Goal: Transaction & Acquisition: Purchase product/service

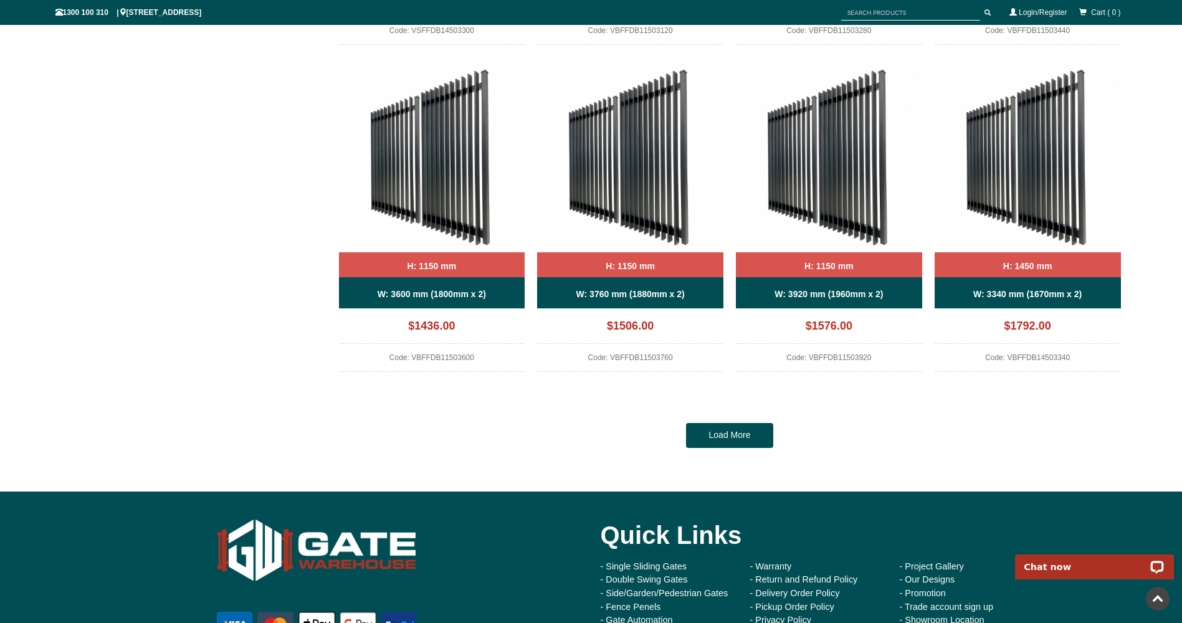
scroll to position [1152, 0]
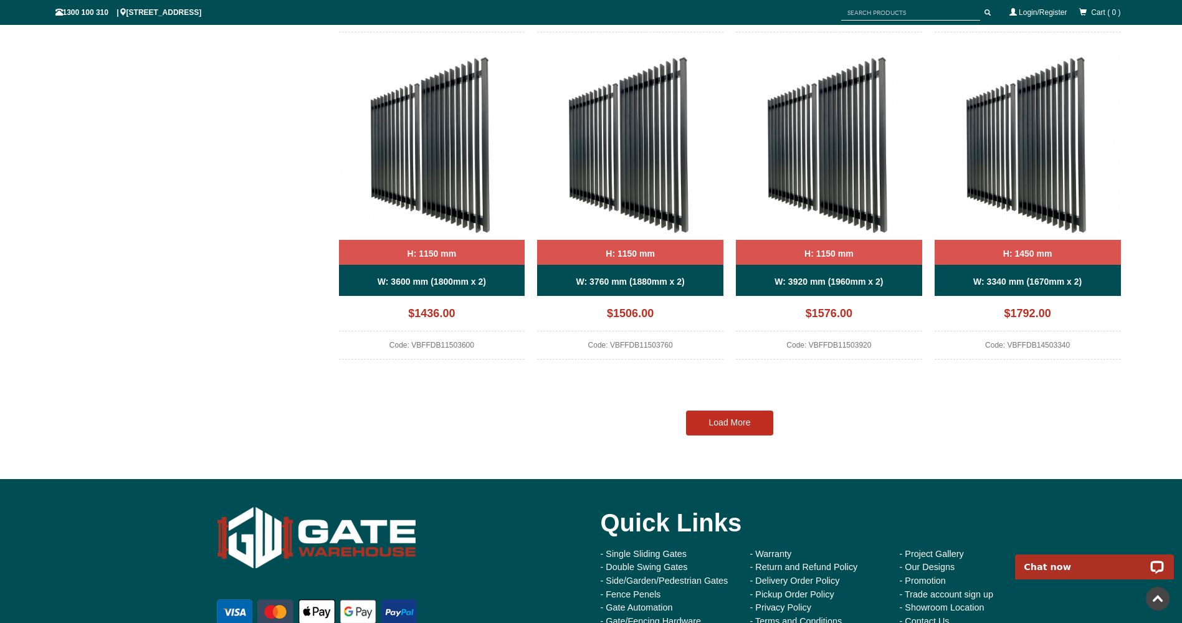
click at [722, 415] on link "Load More" at bounding box center [729, 422] width 87 height 25
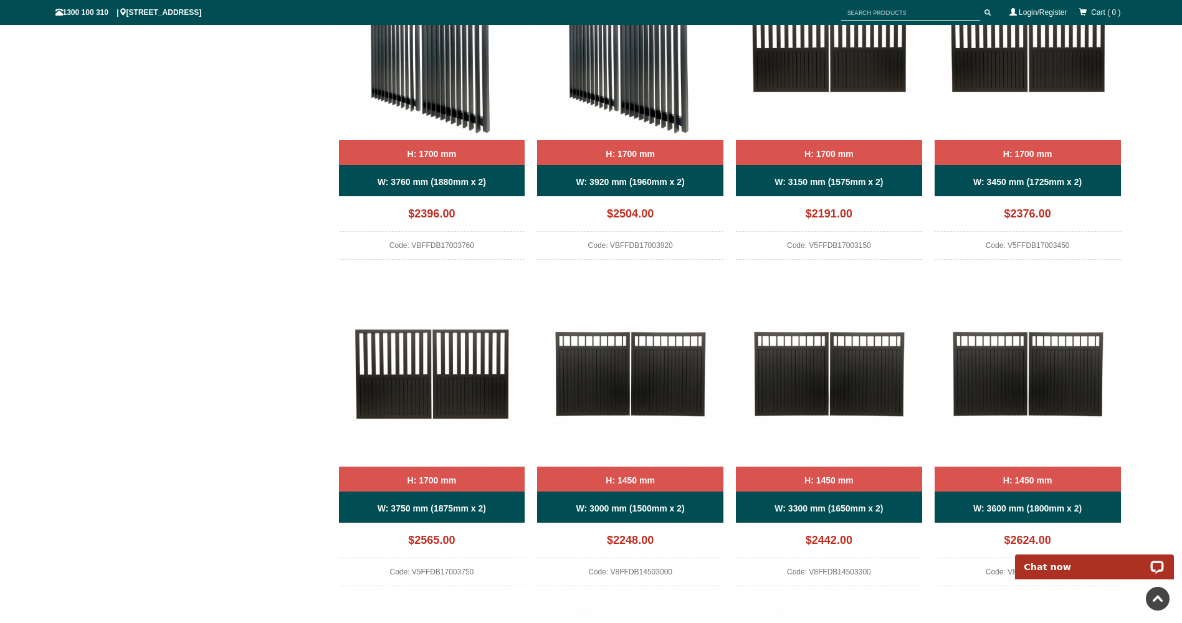
scroll to position [1962, 0]
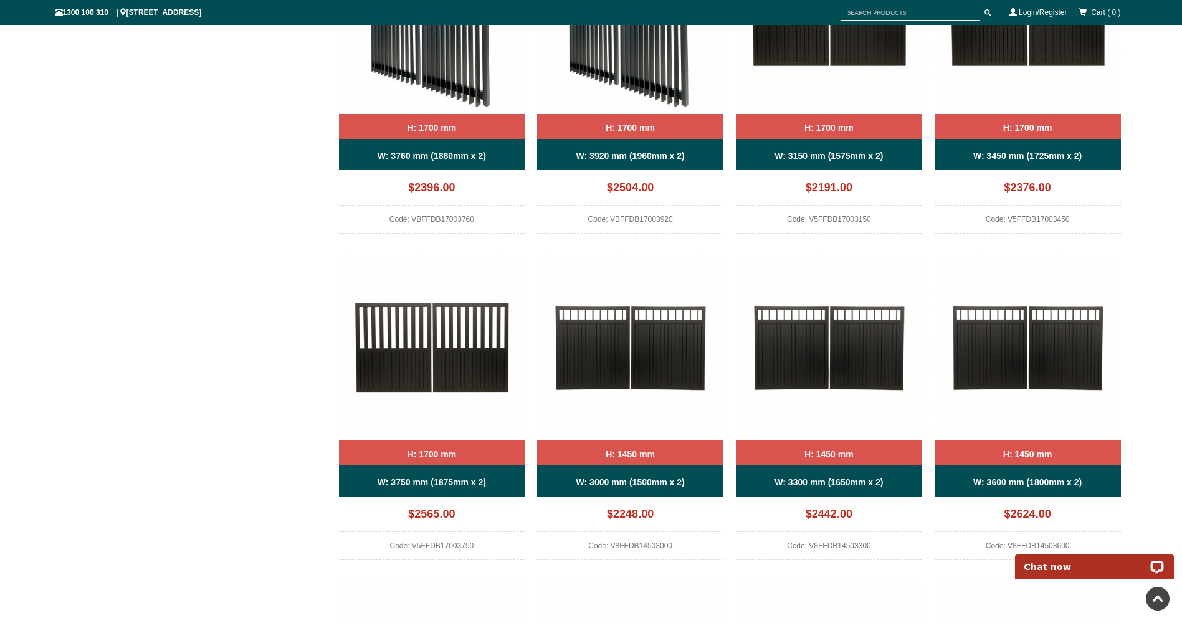
click at [788, 353] on img at bounding box center [829, 348] width 186 height 186
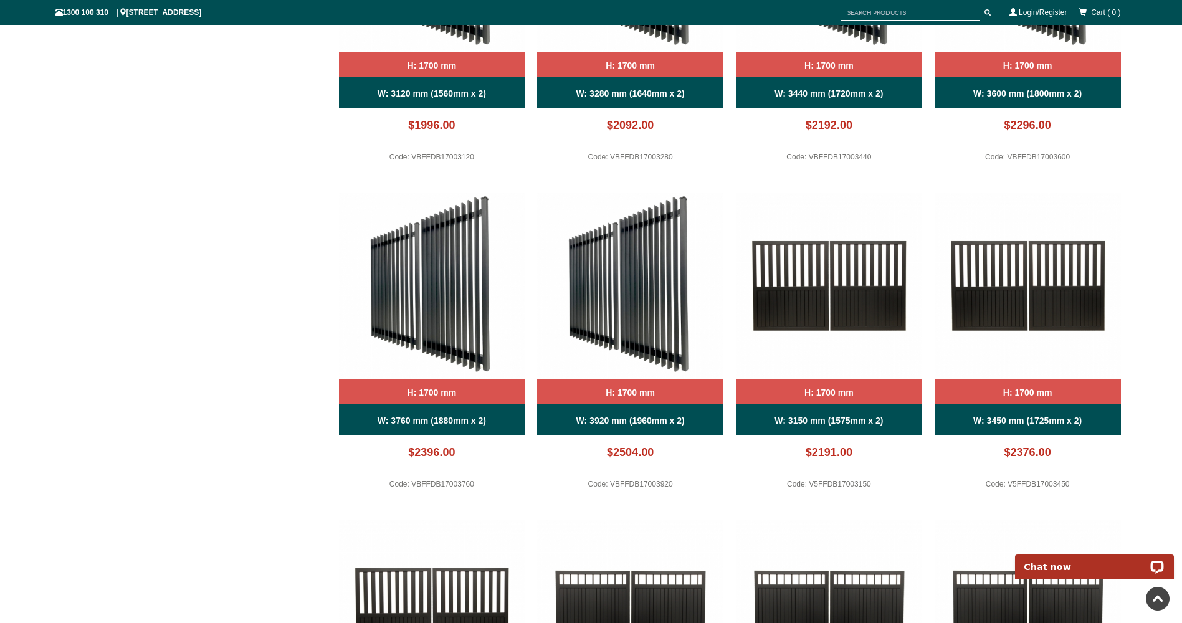
scroll to position [1526, 0]
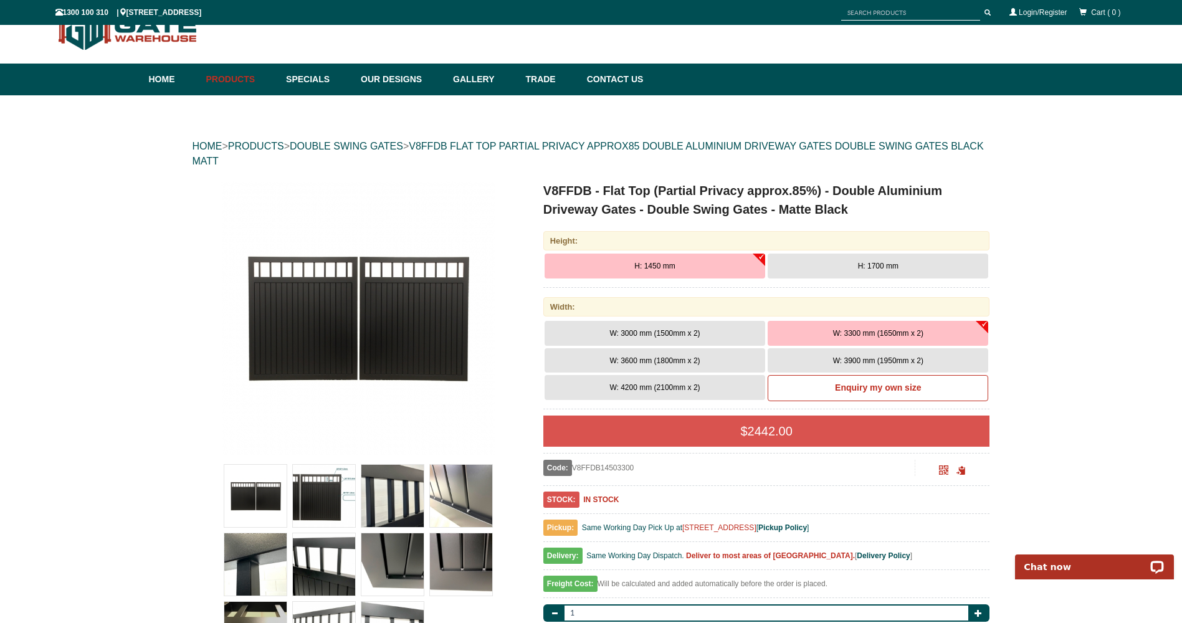
click at [403, 554] on img at bounding box center [392, 564] width 62 height 62
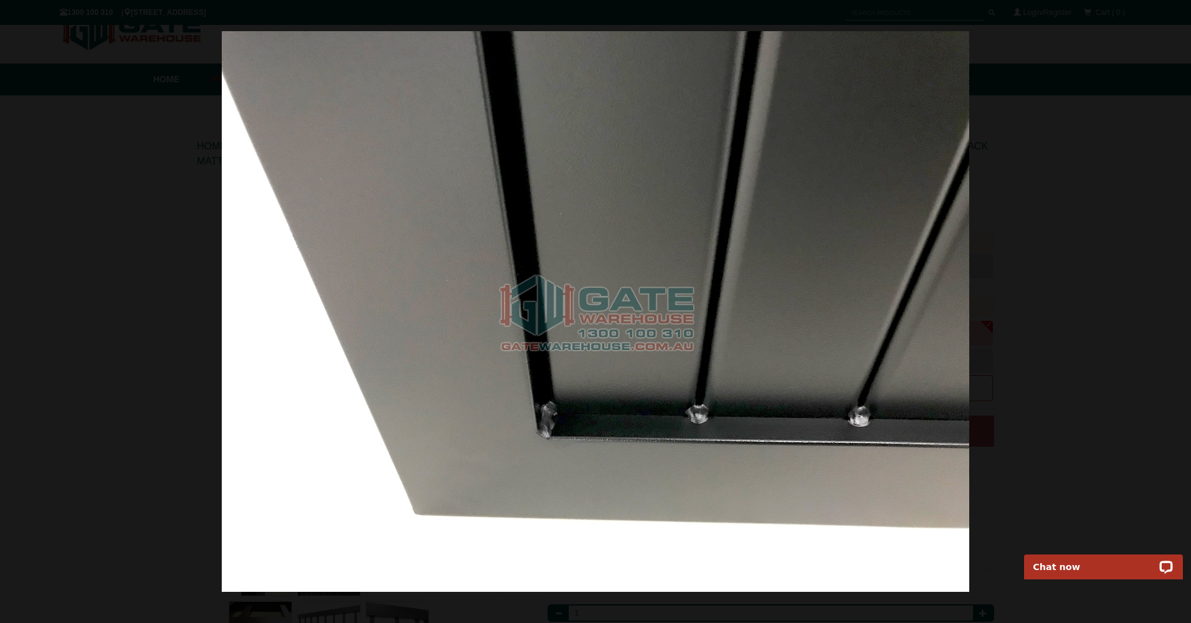
click at [1145, 287] on div at bounding box center [595, 311] width 1191 height 623
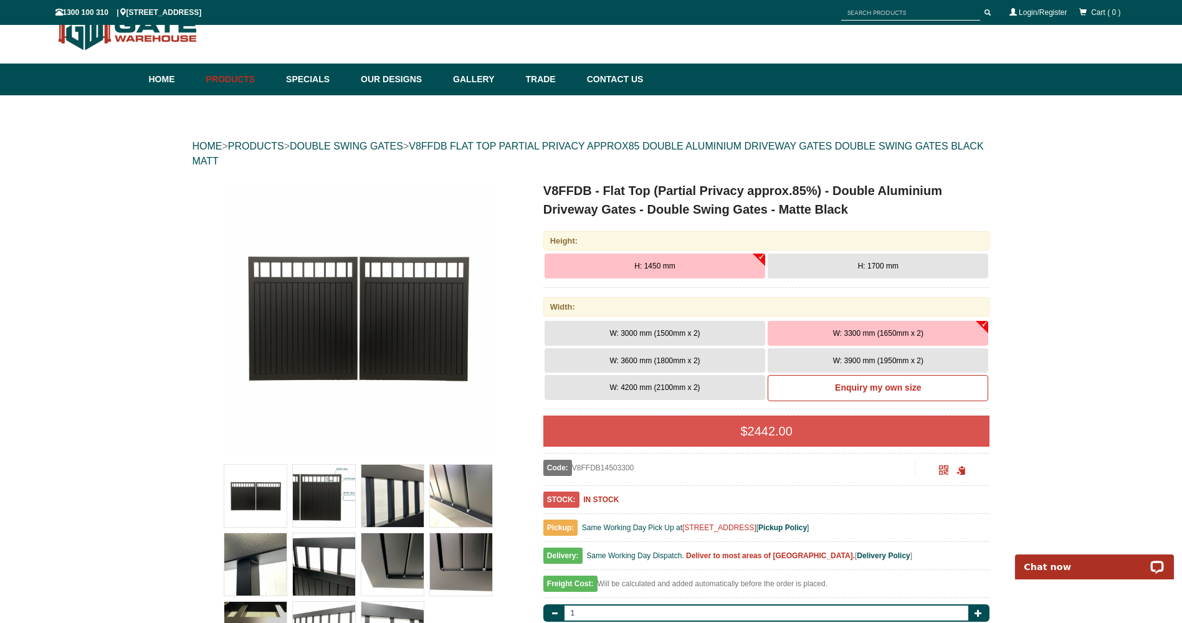
click at [312, 496] on img at bounding box center [324, 496] width 62 height 62
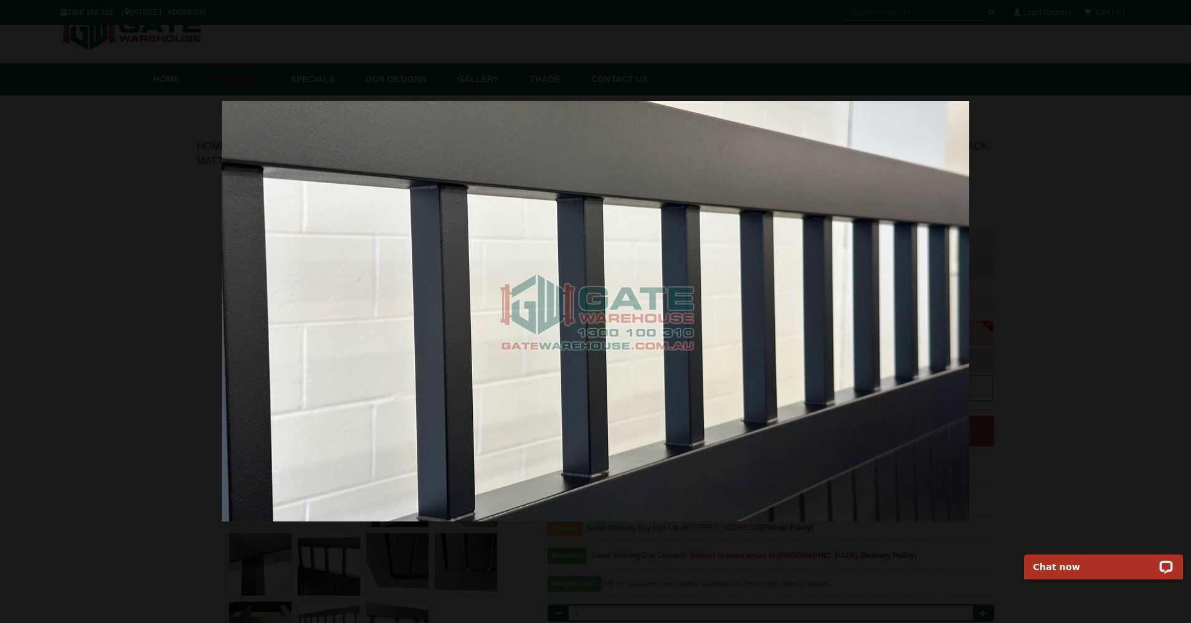
click at [122, 160] on div at bounding box center [595, 310] width 1191 height 623
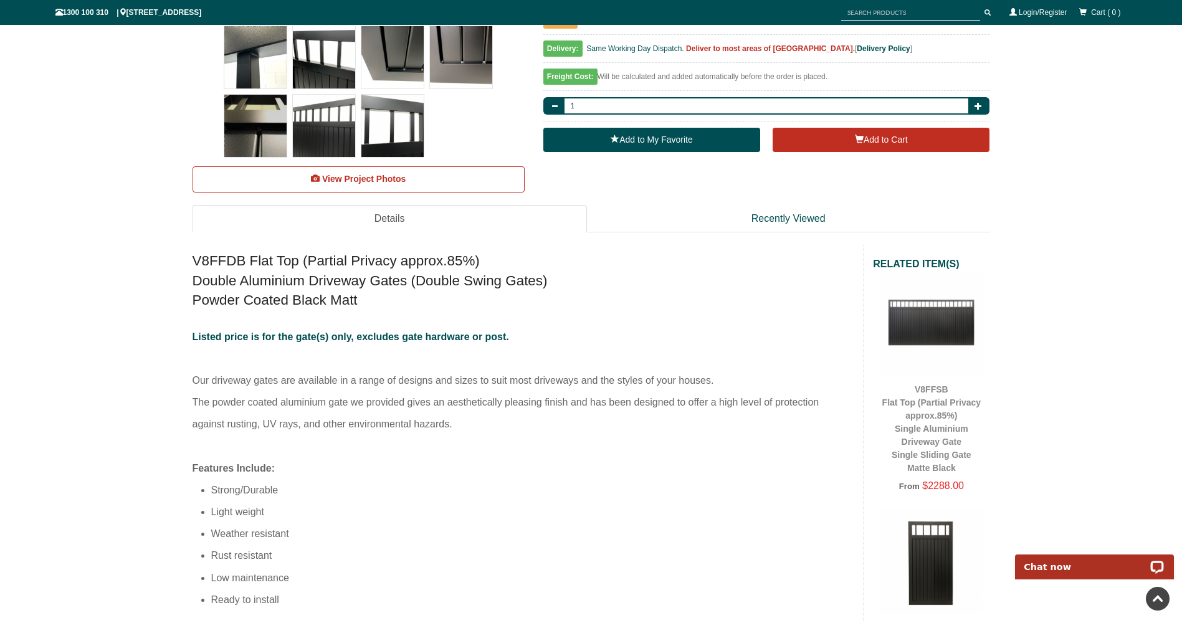
scroll to position [93, 0]
